Goal: Information Seeking & Learning: Learn about a topic

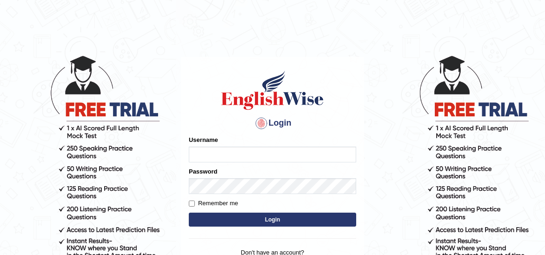
type input "Rizwan6362"
drag, startPoint x: 234, startPoint y: 158, endPoint x: 23, endPoint y: 202, distance: 215.9
click at [23, 202] on body "Login Please fix the following errors: Username Rizwan6362 Password Remember me…" at bounding box center [272, 154] width 545 height 255
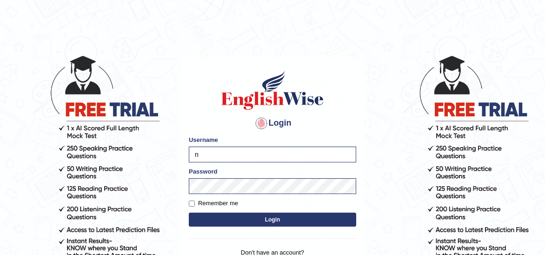
type input "ni"
drag, startPoint x: 220, startPoint y: 160, endPoint x: 62, endPoint y: 187, distance: 159.6
click at [62, 187] on body "Login Please fix the following errors: Username ni Password Remember me Login D…" at bounding box center [272, 154] width 545 height 255
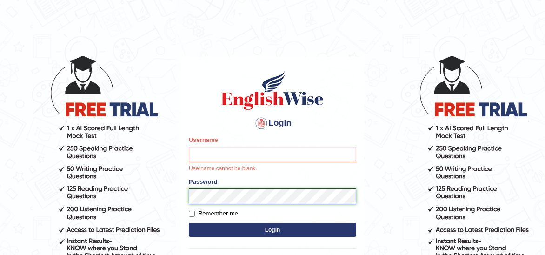
click at [0, 201] on html "Login Please fix the following errors: Username Username cannot be blank. Passw…" at bounding box center [272, 127] width 545 height 255
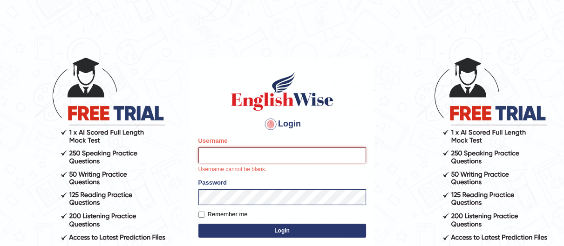
click at [231, 154] on input "Username" at bounding box center [282, 156] width 168 height 16
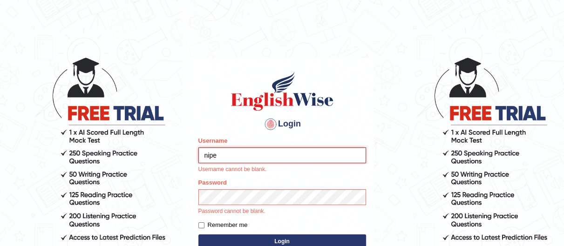
type input "nipenyogesh"
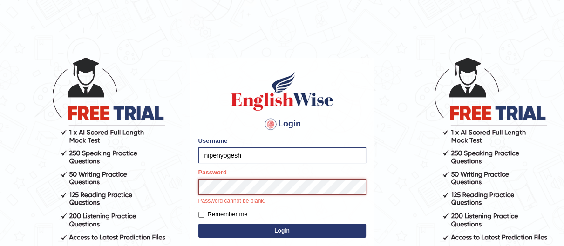
click at [198, 224] on button "Login" at bounding box center [282, 231] width 168 height 14
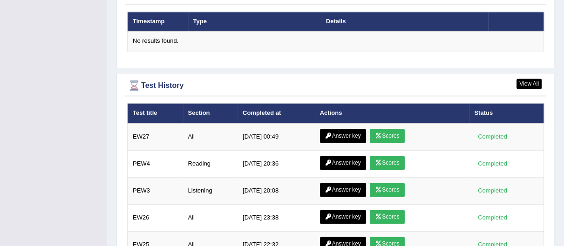
scroll to position [1295, 0]
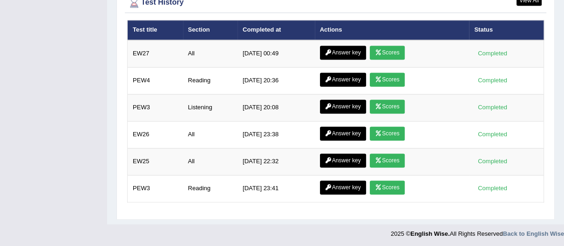
drag, startPoint x: 568, startPoint y: 32, endPoint x: 570, endPoint y: 242, distance: 209.9
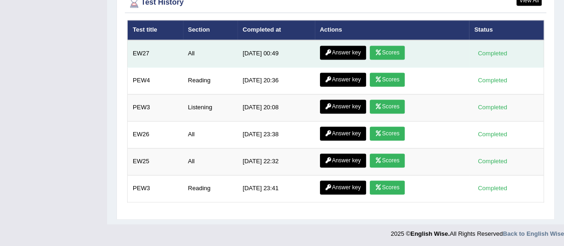
drag, startPoint x: 145, startPoint y: 49, endPoint x: 271, endPoint y: 66, distance: 127.2
click at [271, 66] on tr "EW27 All 9/2/25 00:49 Answer key Scores Completed" at bounding box center [336, 53] width 416 height 27
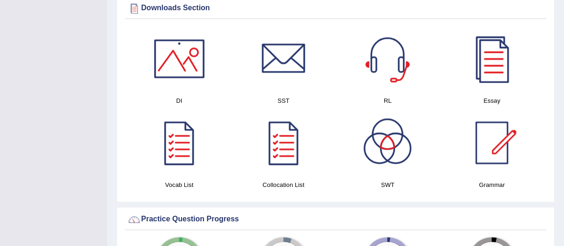
scroll to position [0, 0]
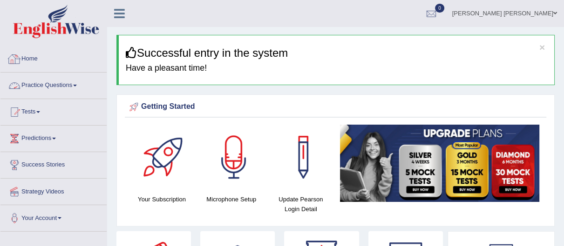
click at [42, 84] on link "Practice Questions" at bounding box center [53, 84] width 106 height 23
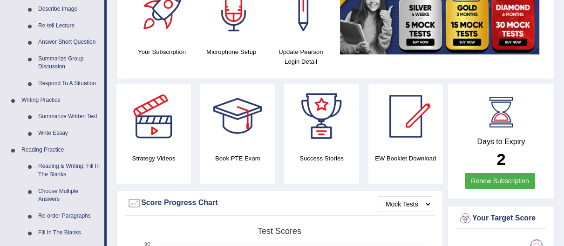
scroll to position [184, 0]
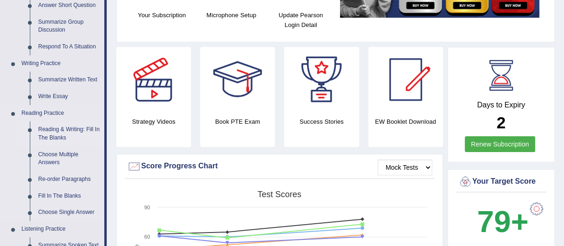
click at [81, 134] on link "Reading & Writing: Fill In The Blanks" at bounding box center [69, 133] width 70 height 25
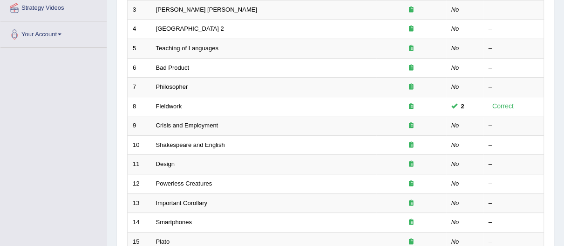
scroll to position [336, 0]
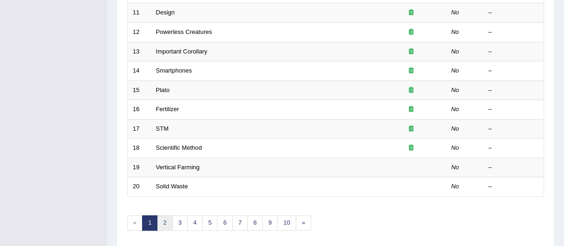
click at [167, 225] on link "2" at bounding box center [164, 222] width 15 height 15
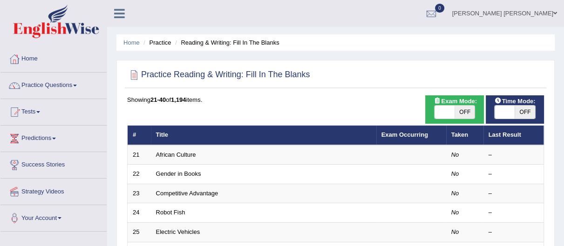
drag, startPoint x: 0, startPoint y: 0, endPoint x: 570, endPoint y: 18, distance: 569.9
click at [563, 18] on html "Toggle navigation Home Practice Questions Speaking Practice Read Aloud Repeat S…" at bounding box center [282, 123] width 564 height 246
click at [72, 72] on li "Home" at bounding box center [53, 59] width 106 height 27
click at [62, 91] on link "Practice Questions" at bounding box center [53, 84] width 106 height 23
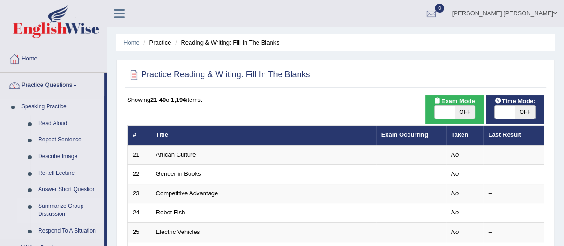
click at [69, 202] on link "Summarize Group Discussion" at bounding box center [69, 210] width 70 height 25
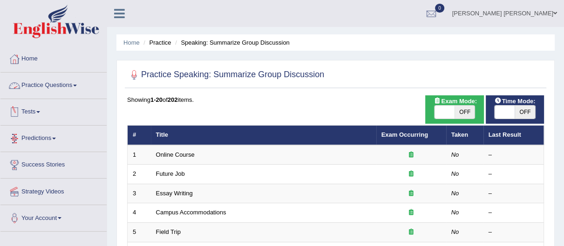
click at [55, 85] on link "Practice Questions" at bounding box center [53, 84] width 106 height 23
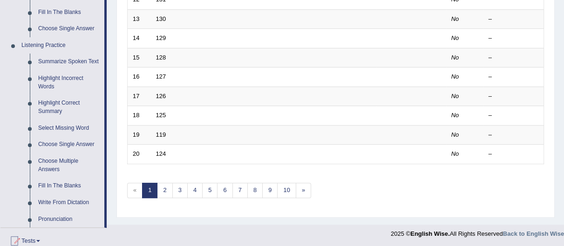
scroll to position [379, 0]
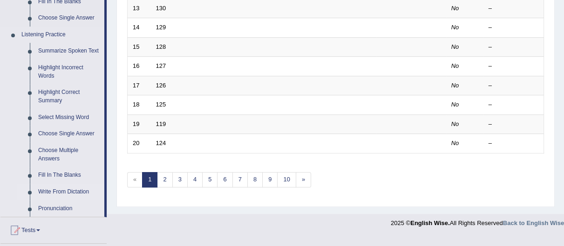
click at [80, 184] on link "Write From Dictation" at bounding box center [69, 192] width 70 height 17
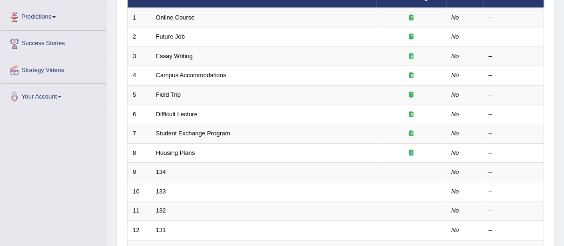
scroll to position [121, 0]
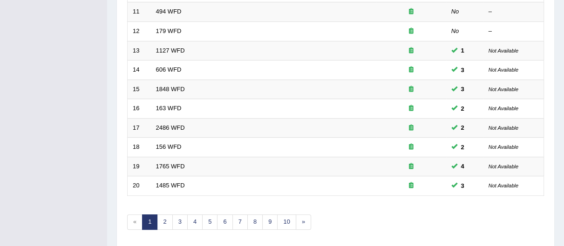
scroll to position [369, 0]
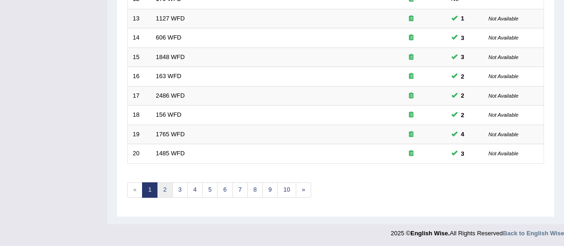
click at [170, 194] on link "2" at bounding box center [164, 189] width 15 height 15
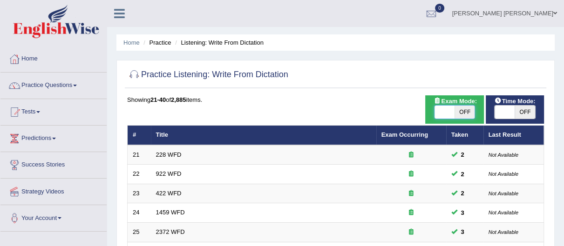
click at [446, 107] on span at bounding box center [444, 112] width 20 height 13
checkbox input "true"
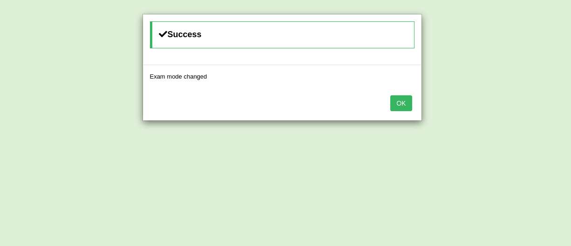
click at [406, 105] on button "OK" at bounding box center [400, 103] width 21 height 16
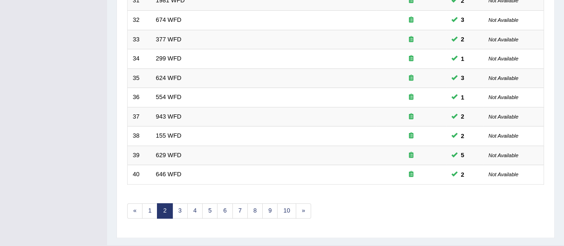
scroll to position [369, 0]
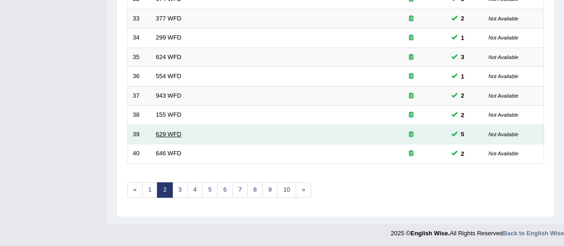
click at [172, 131] on link "629 WFD" at bounding box center [169, 134] width 26 height 7
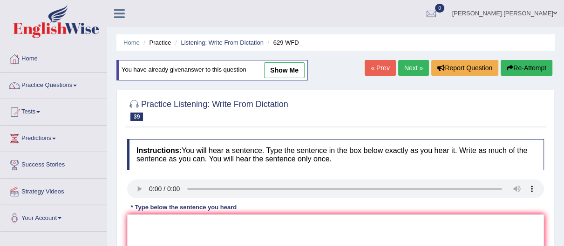
click at [282, 73] on link "show me" at bounding box center [284, 70] width 40 height 16
type textarea "Please provide the reports to support your idea idea of these arguments."
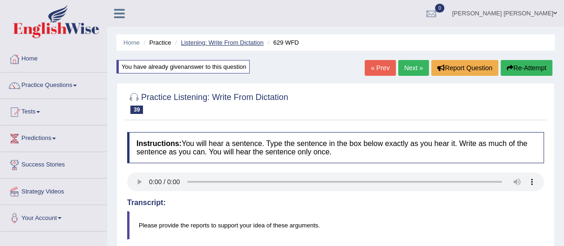
click at [233, 42] on link "Listening: Write From Dictation" at bounding box center [222, 42] width 83 height 7
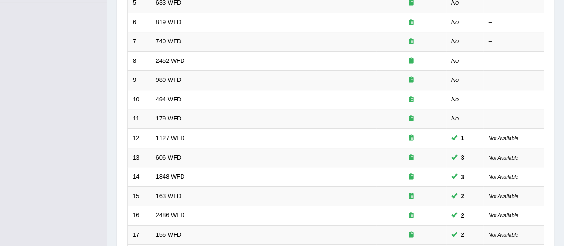
scroll to position [369, 0]
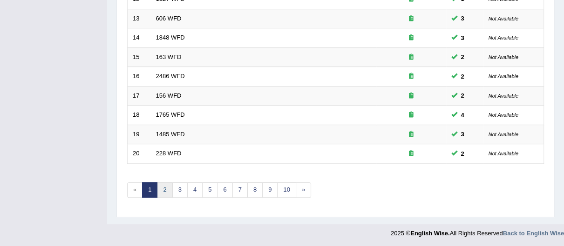
click at [169, 189] on link "2" at bounding box center [164, 189] width 15 height 15
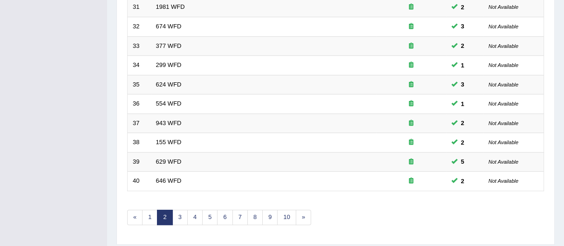
scroll to position [349, 0]
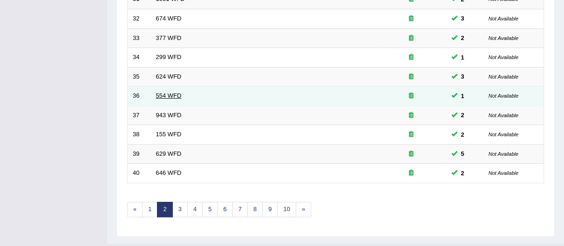
click at [172, 96] on link "554 WFD" at bounding box center [169, 95] width 26 height 7
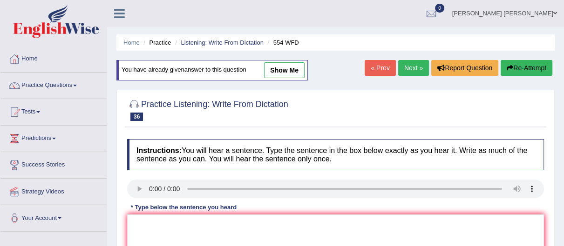
click at [296, 70] on link "show me" at bounding box center [284, 70] width 40 height 16
type textarea "We are able to work in a team."
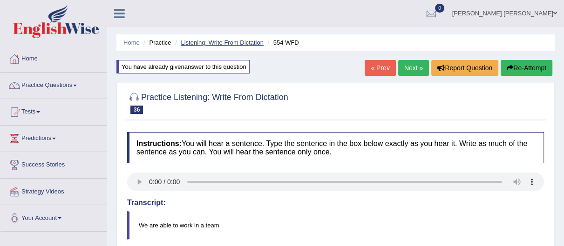
click at [207, 44] on link "Listening: Write From Dictation" at bounding box center [222, 42] width 83 height 7
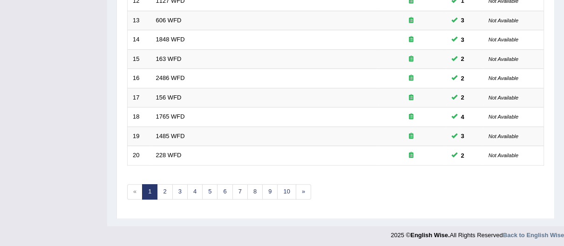
scroll to position [369, 0]
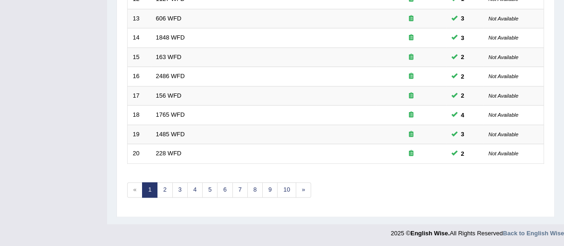
drag, startPoint x: 0, startPoint y: 0, endPoint x: 570, endPoint y: 212, distance: 607.7
click at [198, 186] on link "4" at bounding box center [194, 189] width 15 height 15
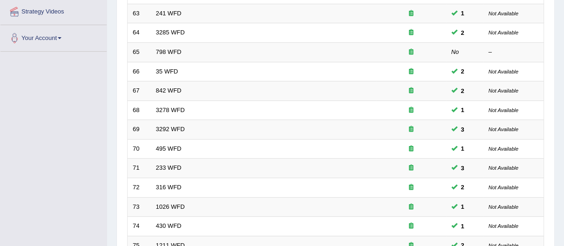
scroll to position [182, 0]
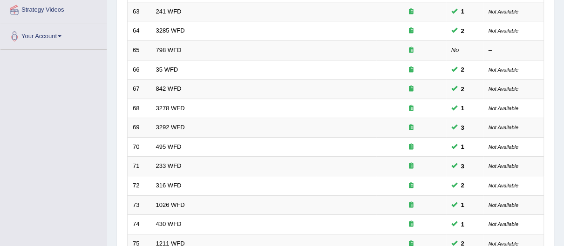
drag, startPoint x: 0, startPoint y: 0, endPoint x: 570, endPoint y: 132, distance: 584.6
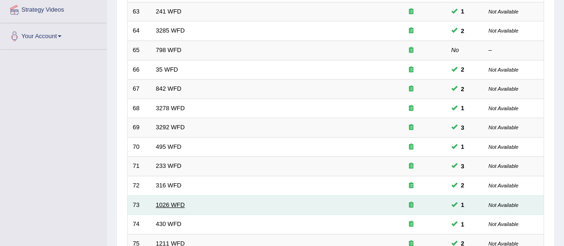
click at [176, 205] on link "1026 WFD" at bounding box center [170, 204] width 29 height 7
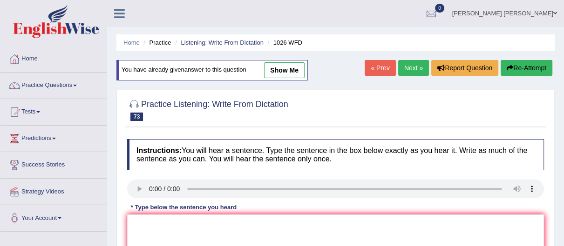
click at [293, 67] on link "show me" at bounding box center [284, 70] width 40 height 16
type textarea "Football has been played throughout whole year at the university."
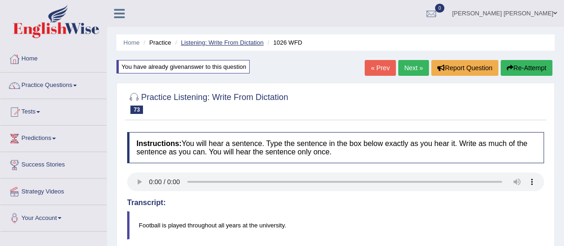
click at [225, 44] on link "Listening: Write From Dictation" at bounding box center [222, 42] width 83 height 7
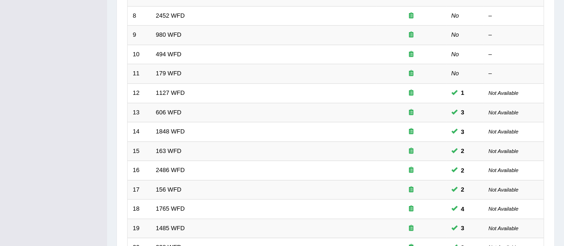
scroll to position [369, 0]
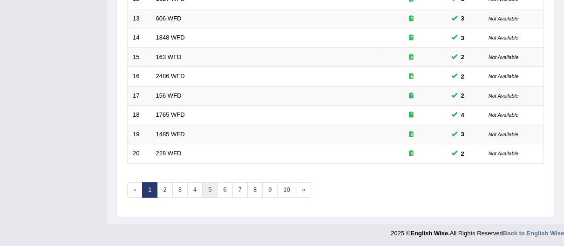
click at [214, 188] on link "5" at bounding box center [209, 189] width 15 height 15
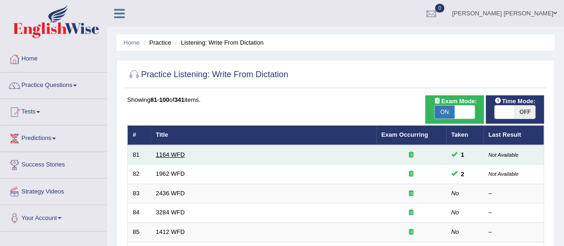
click at [168, 152] on link "1164 WFD" at bounding box center [170, 154] width 29 height 7
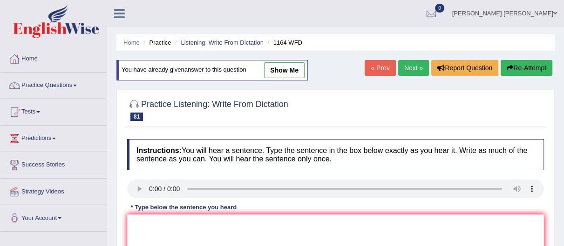
click at [271, 67] on link "show me" at bounding box center [284, 70] width 40 height 16
type textarea "A wide range of course courses has been covered in this these whole subject sub…"
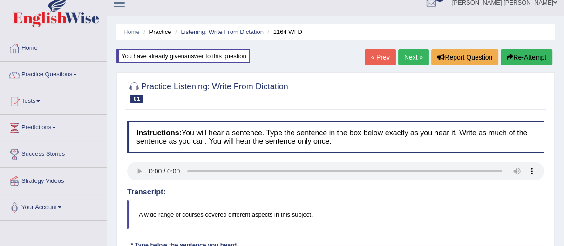
scroll to position [6, 0]
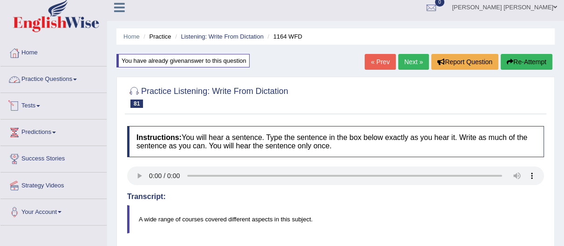
click at [54, 77] on link "Practice Questions" at bounding box center [53, 78] width 106 height 23
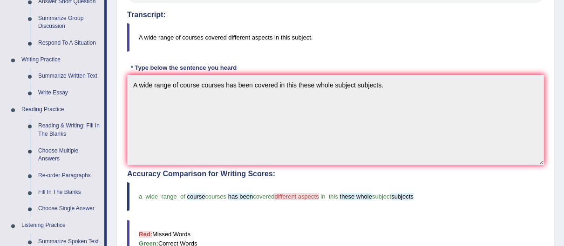
scroll to position [189, 0]
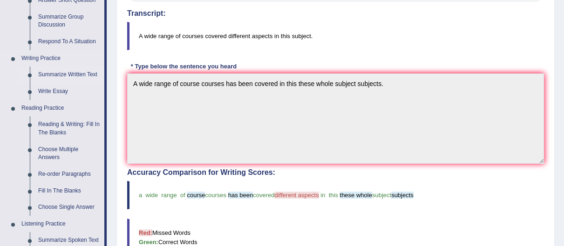
click at [91, 70] on link "Summarize Written Text" at bounding box center [69, 75] width 70 height 17
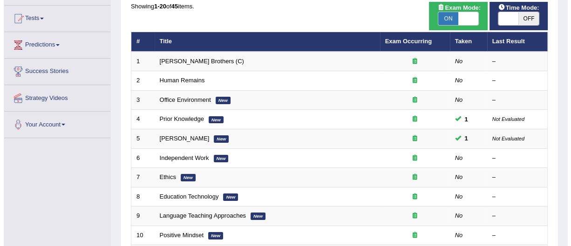
scroll to position [99, 0]
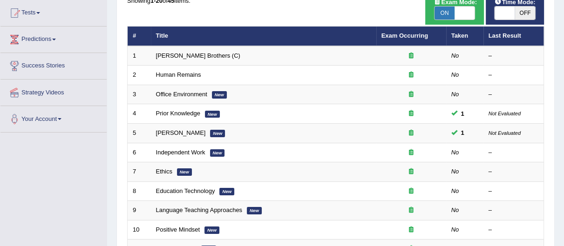
click at [463, 11] on span at bounding box center [464, 13] width 20 height 13
checkbox input "false"
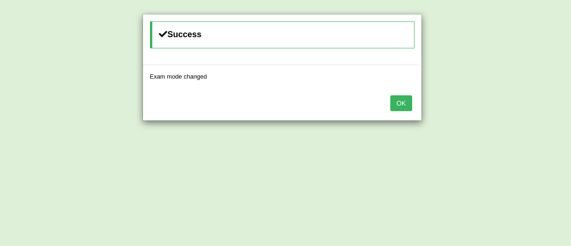
click at [397, 102] on button "OK" at bounding box center [400, 103] width 21 height 16
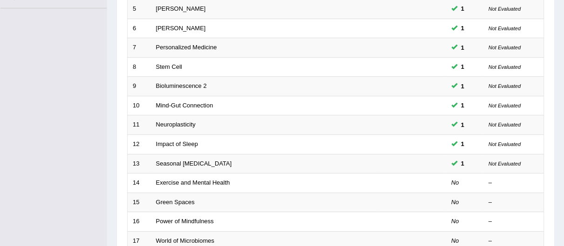
scroll to position [232, 0]
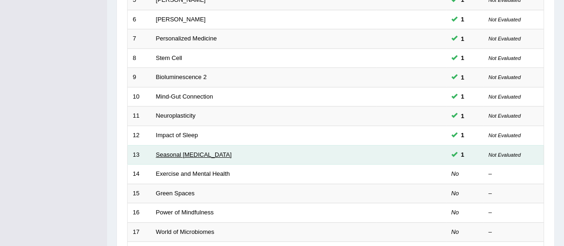
click at [171, 151] on link "Seasonal Affective Disorder" at bounding box center [194, 154] width 76 height 7
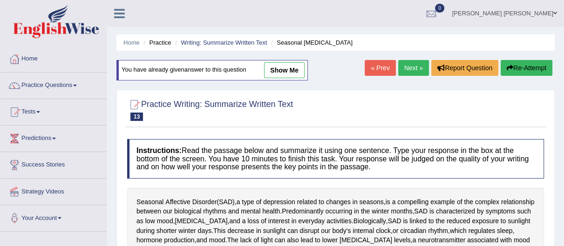
click at [283, 62] on link "show me" at bounding box center [284, 70] width 40 height 16
type textarea "The passage outlines about seasonal affective disorder, explaining that it is l…"
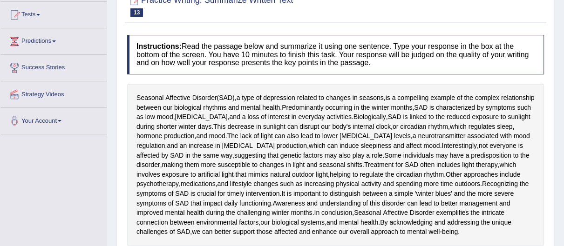
scroll to position [26, 0]
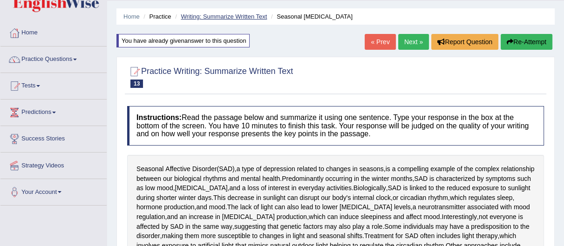
click at [258, 15] on link "Writing: Summarize Written Text" at bounding box center [224, 16] width 86 height 7
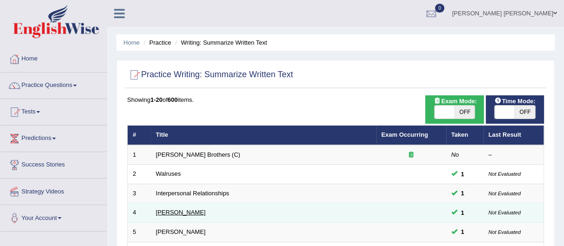
click at [181, 210] on link "[PERSON_NAME]" at bounding box center [181, 212] width 50 height 7
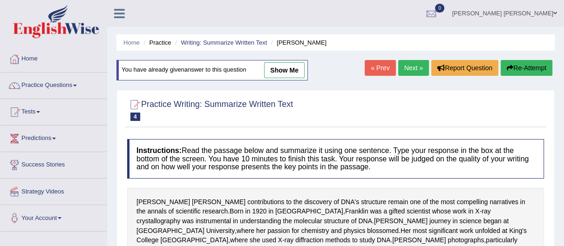
click at [295, 67] on link "show me" at bounding box center [284, 70] width 40 height 16
type textarea "The passage outlines [PERSON_NAME] contrubution to the discovery of DNA's struc…"
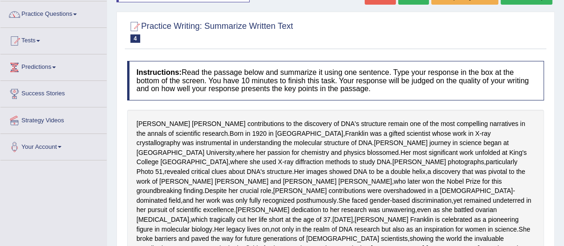
scroll to position [19, 0]
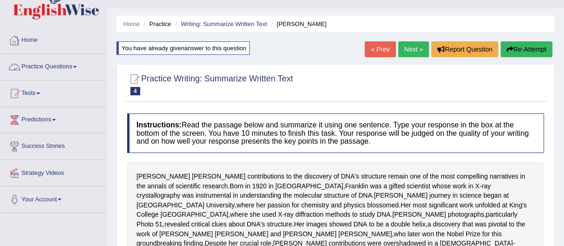
click at [55, 65] on link "Practice Questions" at bounding box center [53, 65] width 106 height 23
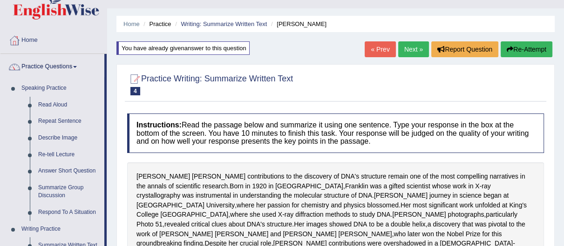
click at [55, 65] on link "Practice Questions" at bounding box center [52, 65] width 104 height 23
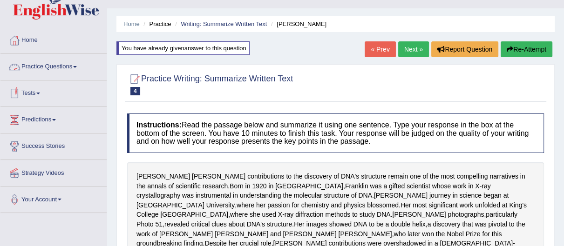
click at [54, 70] on link "Practice Questions" at bounding box center [53, 65] width 106 height 23
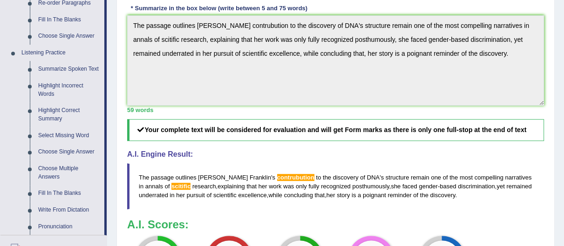
scroll to position [355, 0]
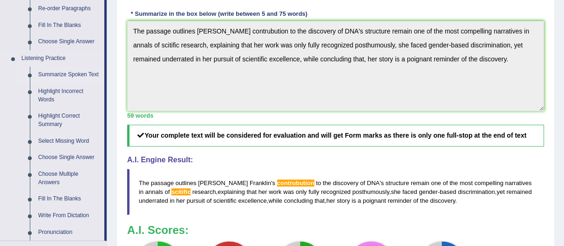
click at [62, 67] on link "Summarize Spoken Text" at bounding box center [69, 75] width 70 height 17
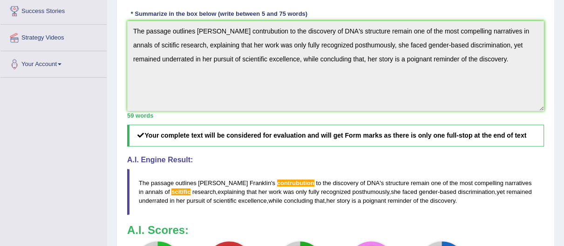
scroll to position [145, 0]
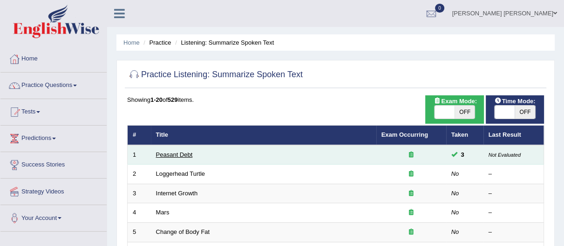
click at [185, 154] on link "Peasant Debt" at bounding box center [174, 154] width 37 height 7
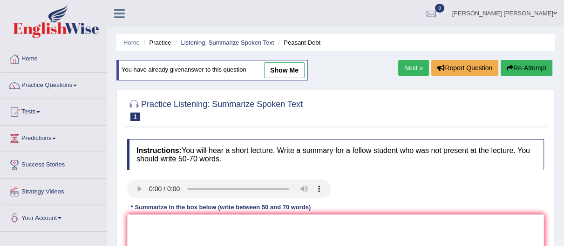
click at [289, 74] on link "show me" at bounding box center [284, 70] width 40 height 16
type textarea "The speaker was talking about the farmer's death by suicide in India because of…"
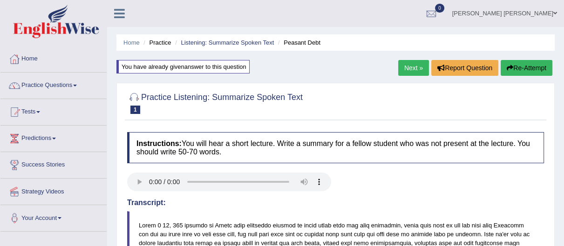
drag, startPoint x: 570, startPoint y: 77, endPoint x: 379, endPoint y: 4, distance: 203.9
click at [379, 4] on ul "Nipen Yogesh Mehta Toggle navigation Username: Nipenyogesh Access Type: Online …" at bounding box center [404, 13] width 320 height 27
click at [222, 42] on link "Listening: Summarize Spoken Text" at bounding box center [227, 42] width 93 height 7
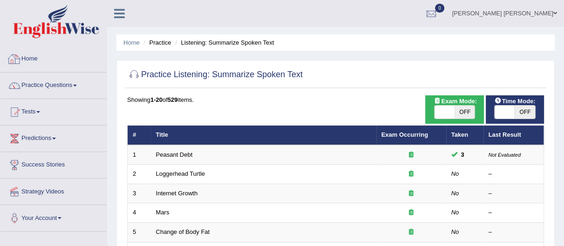
click at [27, 62] on link "Home" at bounding box center [53, 57] width 106 height 23
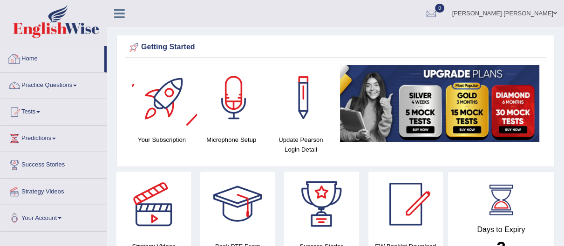
click at [29, 64] on link "Home" at bounding box center [52, 57] width 104 height 23
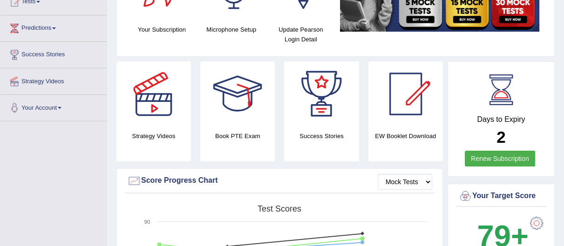
scroll to position [55, 0]
